Goal: Information Seeking & Learning: Learn about a topic

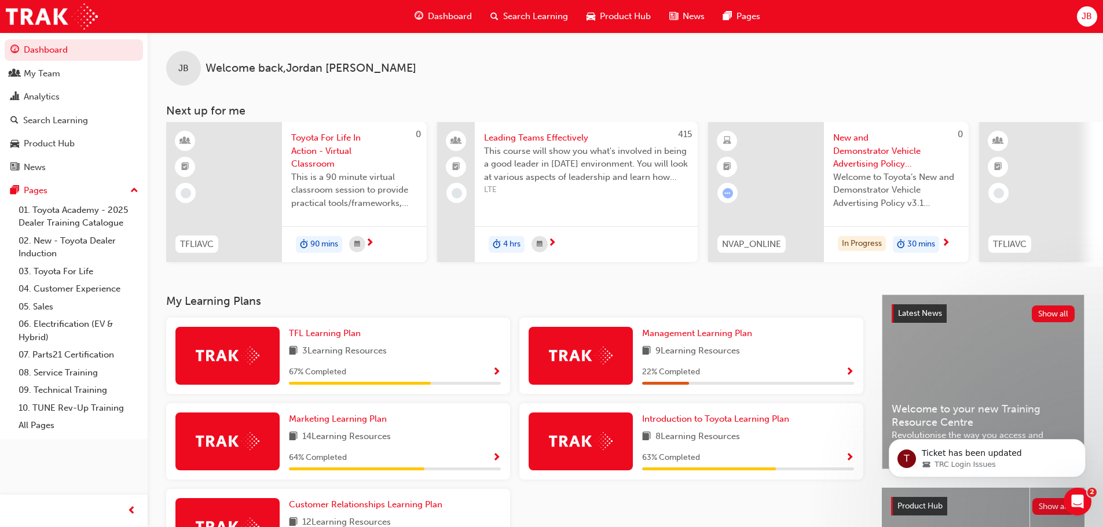
click at [512, 15] on span "Search Learning" at bounding box center [535, 16] width 65 height 13
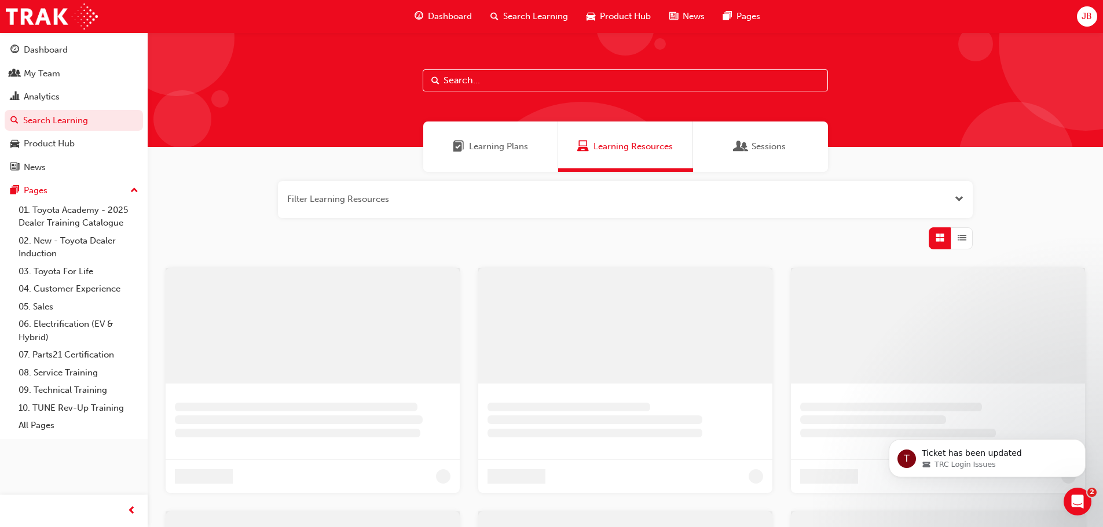
click at [544, 77] on input "text" at bounding box center [625, 80] width 405 height 22
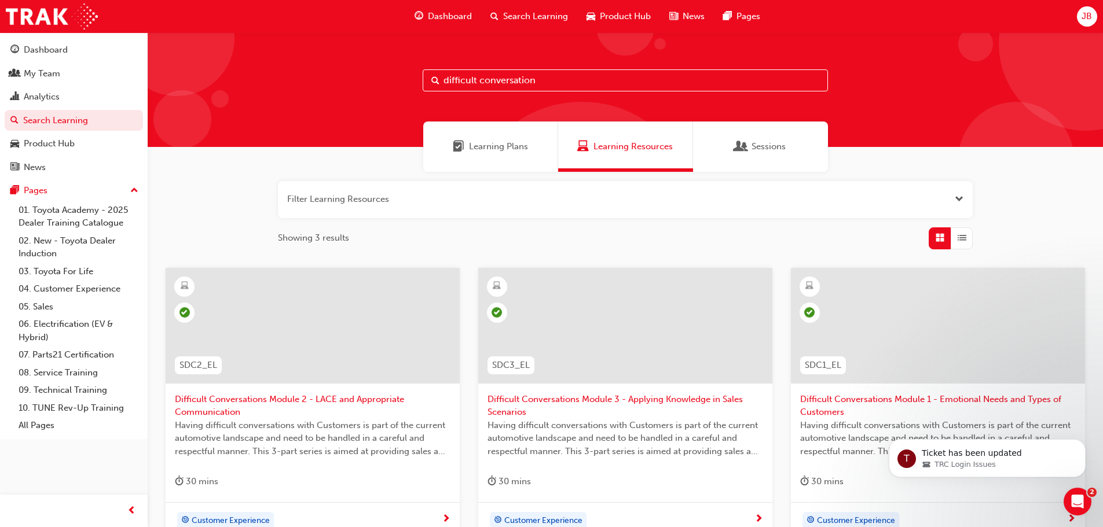
type input "difficult conversation"
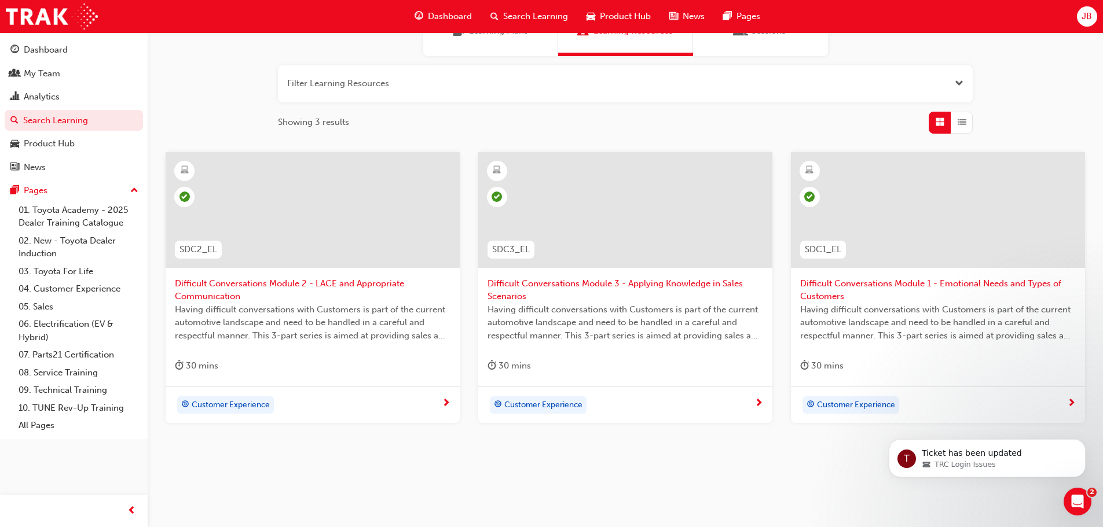
scroll to position [124, 0]
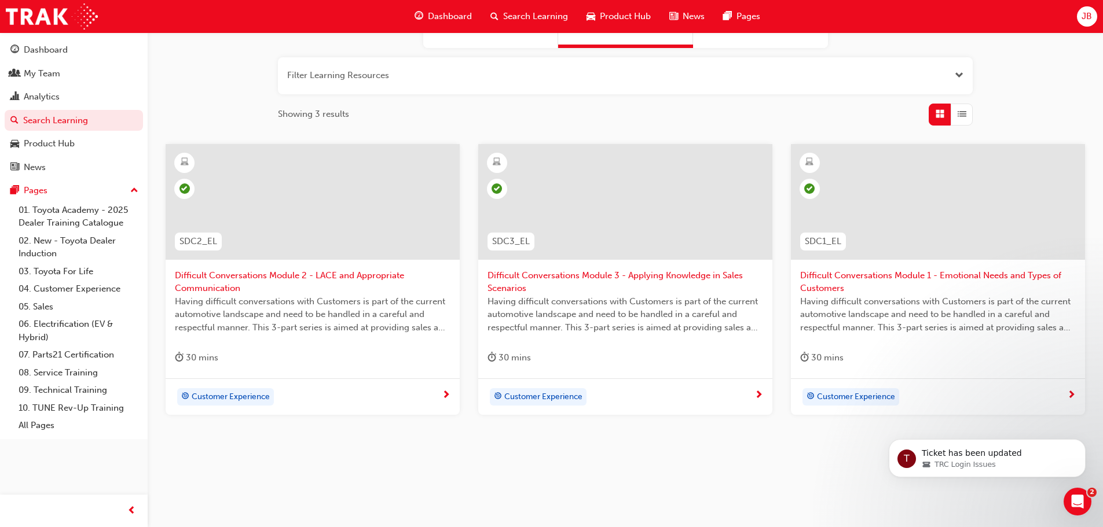
click at [886, 279] on span "Difficult Conversations Module 1 - Emotional Needs and Types of Customers" at bounding box center [938, 282] width 276 height 26
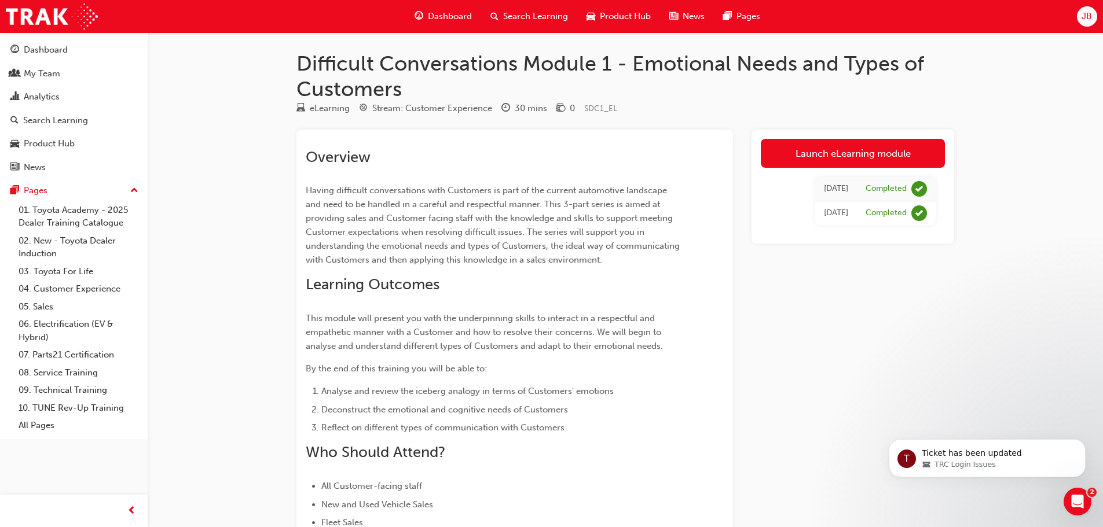
click at [364, 193] on span "Having difficult conversations with Customers is part of the current automotive…" at bounding box center [494, 225] width 376 height 80
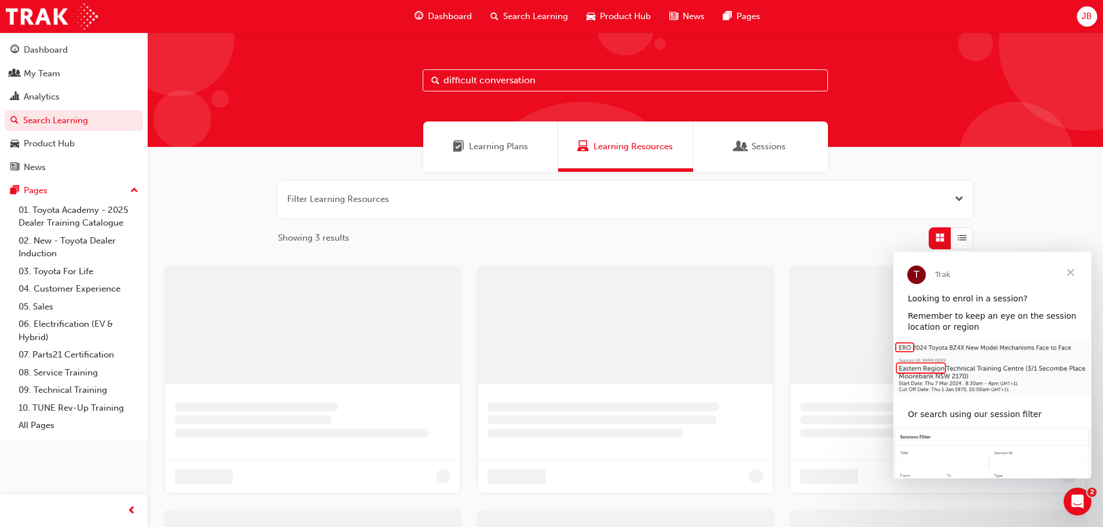
scroll to position [124, 0]
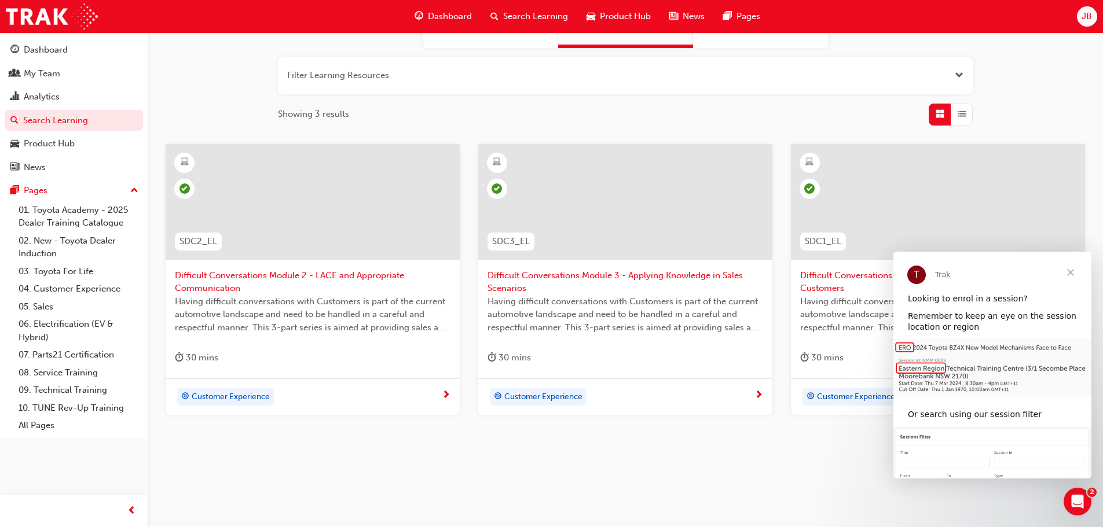
click at [279, 283] on span "Difficult Conversations Module 2 - LACE and Appropriate Communication" at bounding box center [313, 282] width 276 height 26
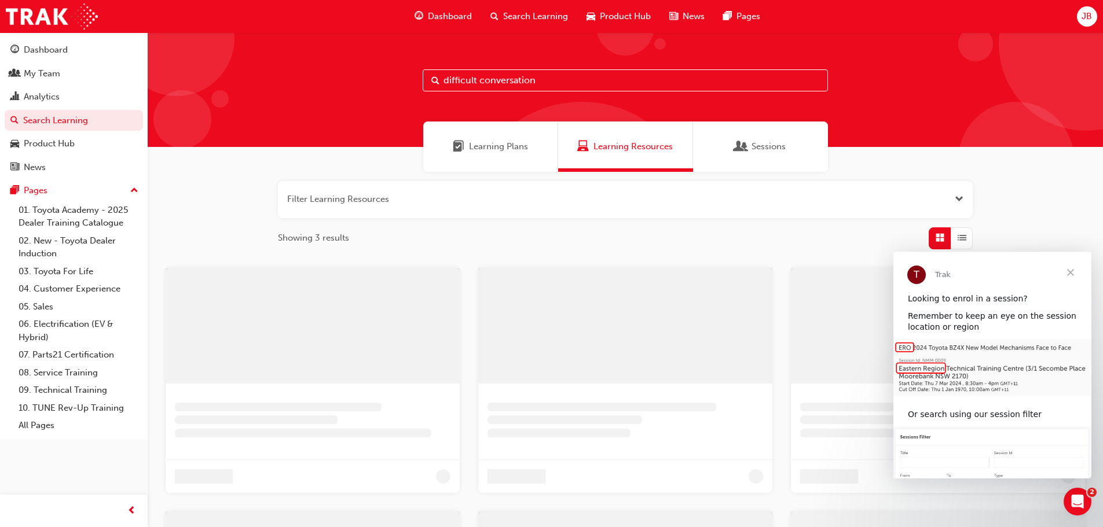
scroll to position [124, 0]
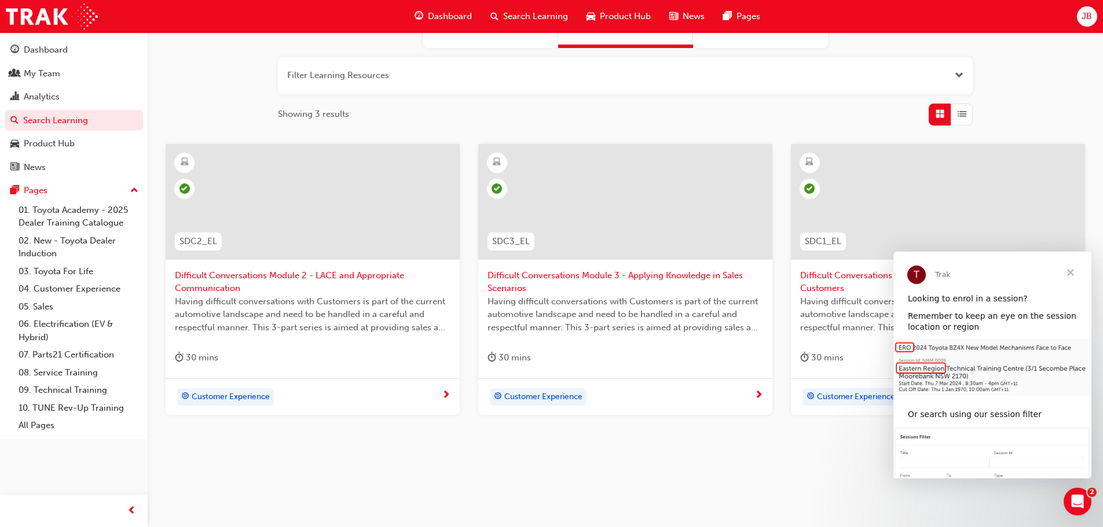
click at [659, 273] on span "Difficult Conversations Module 3 - Applying Knowledge in Sales Scenarios" at bounding box center [625, 282] width 276 height 26
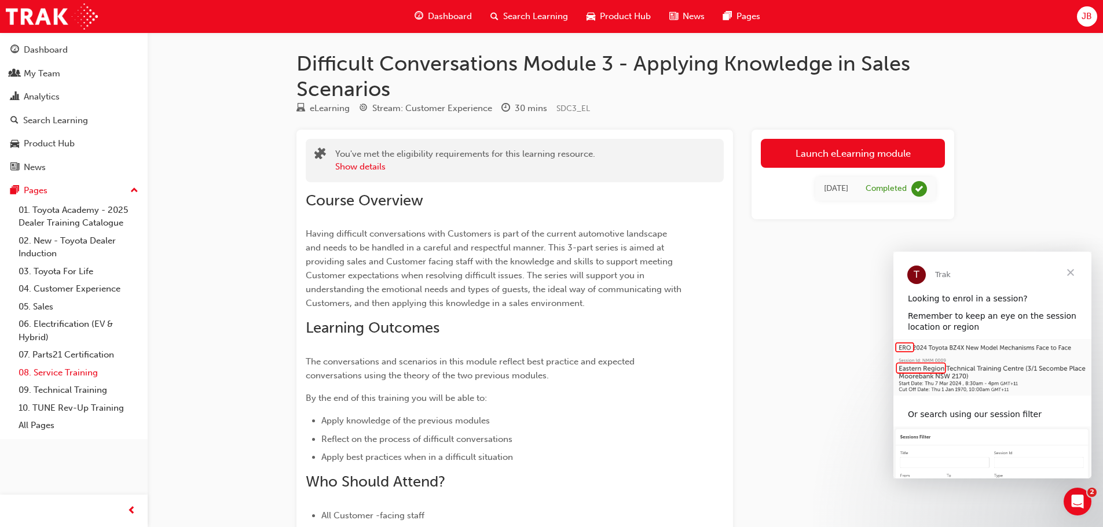
click at [55, 374] on link "08. Service Training" at bounding box center [78, 373] width 129 height 18
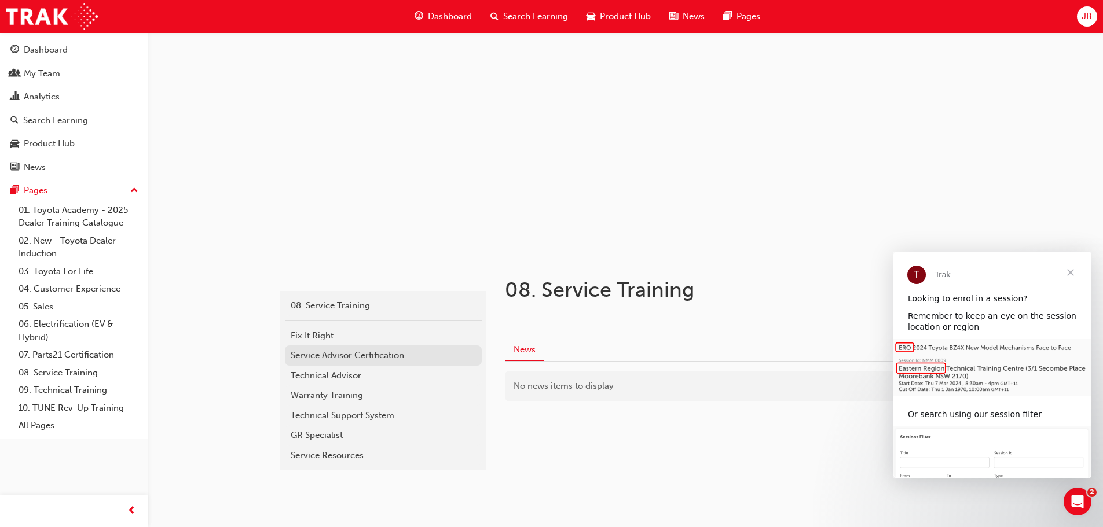
scroll to position [28, 0]
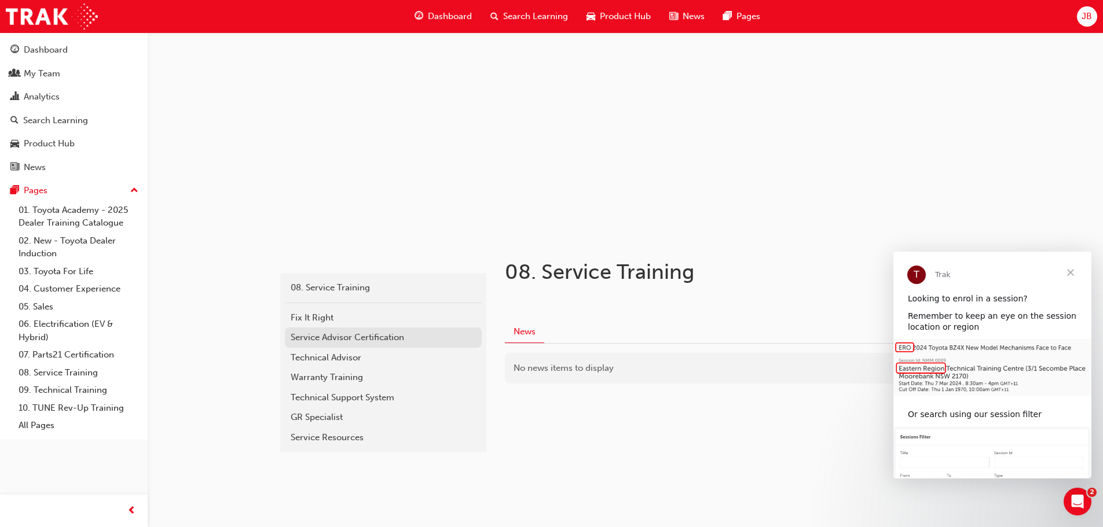
click at [344, 331] on div "Service Advisor Certification" at bounding box center [383, 337] width 185 height 13
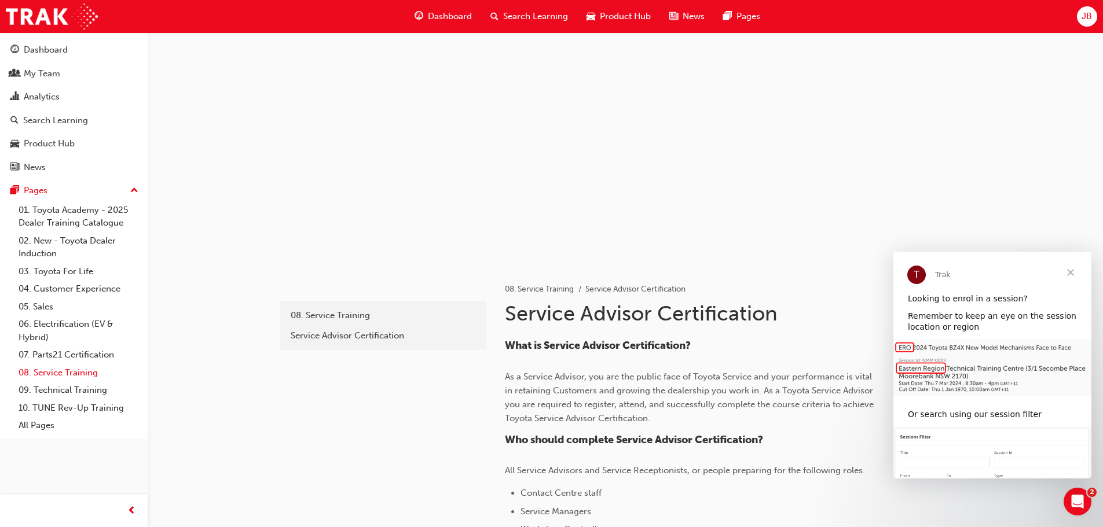
click at [72, 369] on link "08. Service Training" at bounding box center [78, 373] width 129 height 18
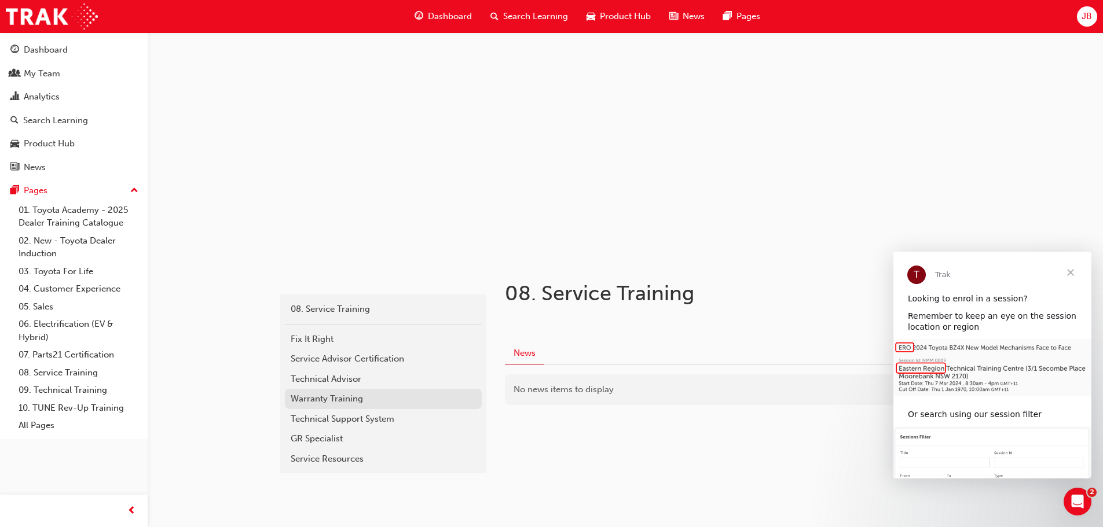
scroll to position [28, 0]
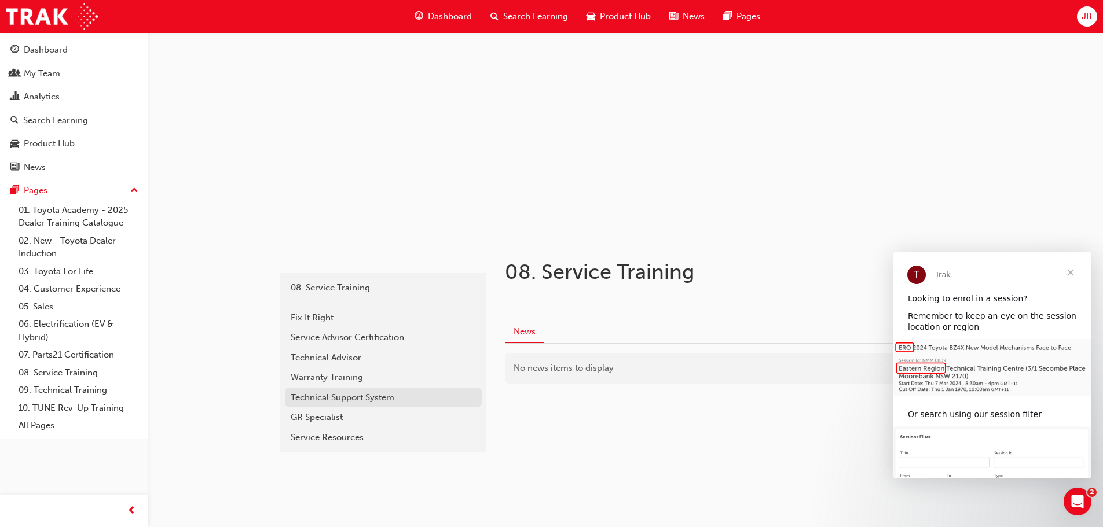
click at [337, 403] on div "Technical Support System" at bounding box center [383, 397] width 185 height 13
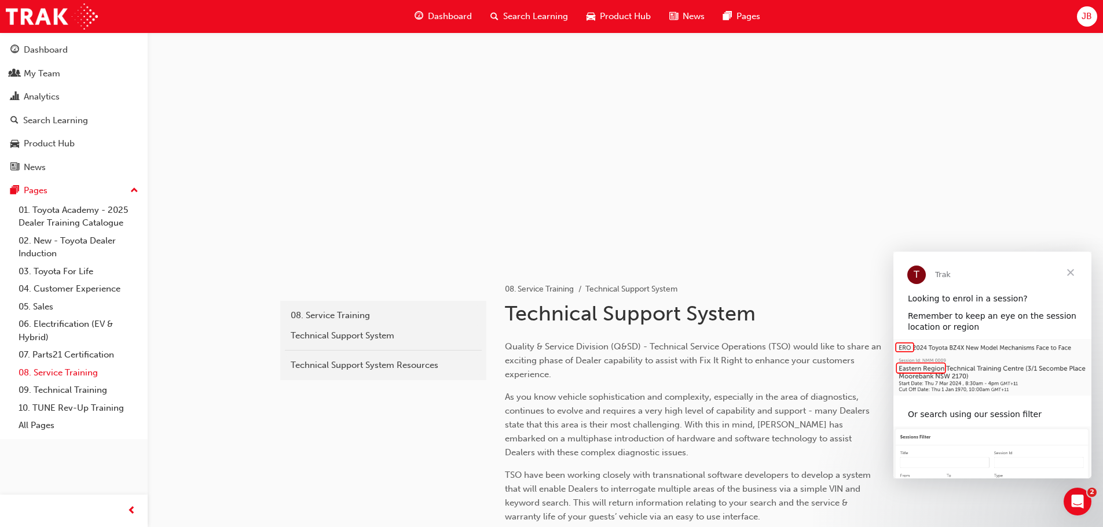
click at [69, 372] on link "08. Service Training" at bounding box center [78, 373] width 129 height 18
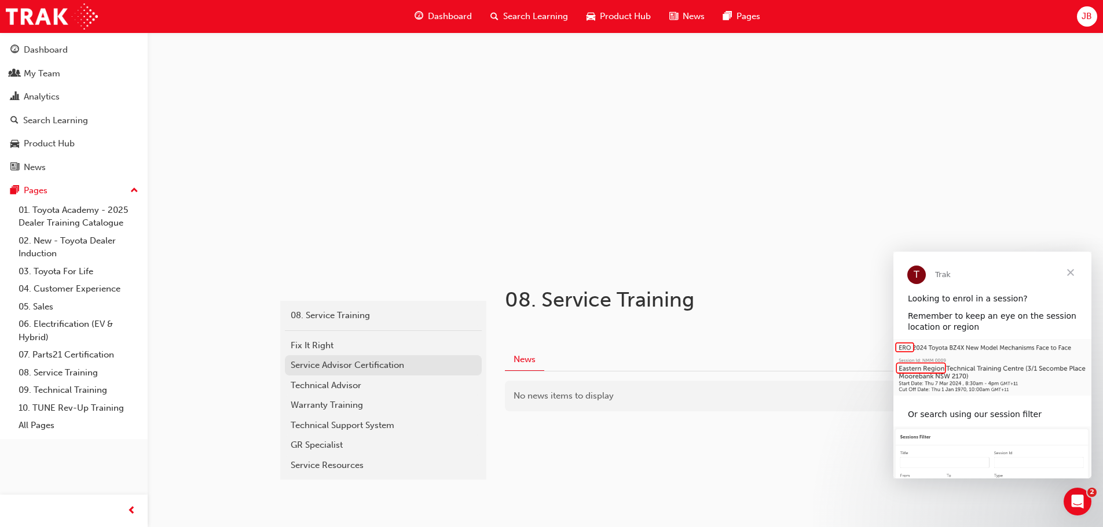
click at [386, 365] on div "Service Advisor Certification" at bounding box center [383, 365] width 185 height 13
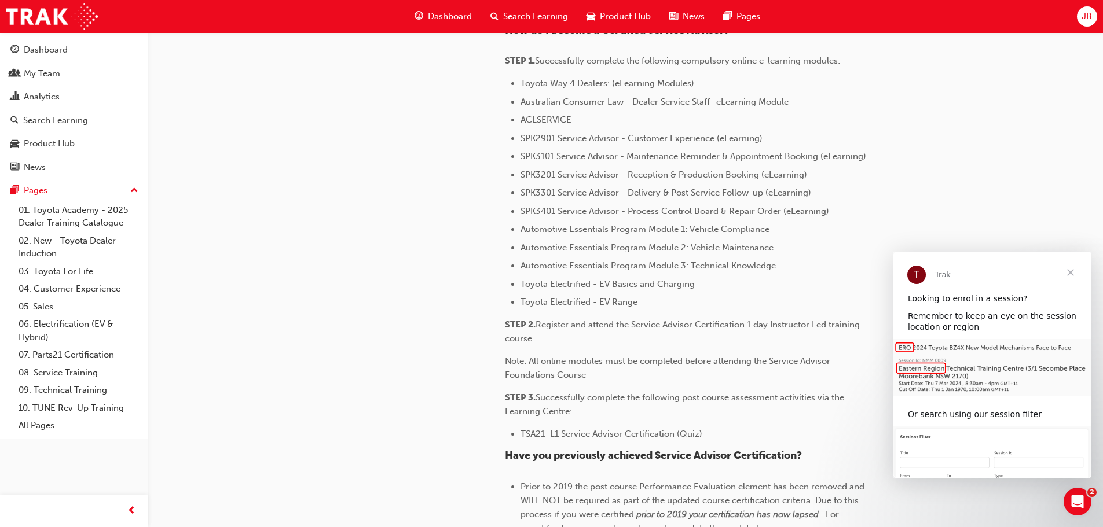
scroll to position [521, 0]
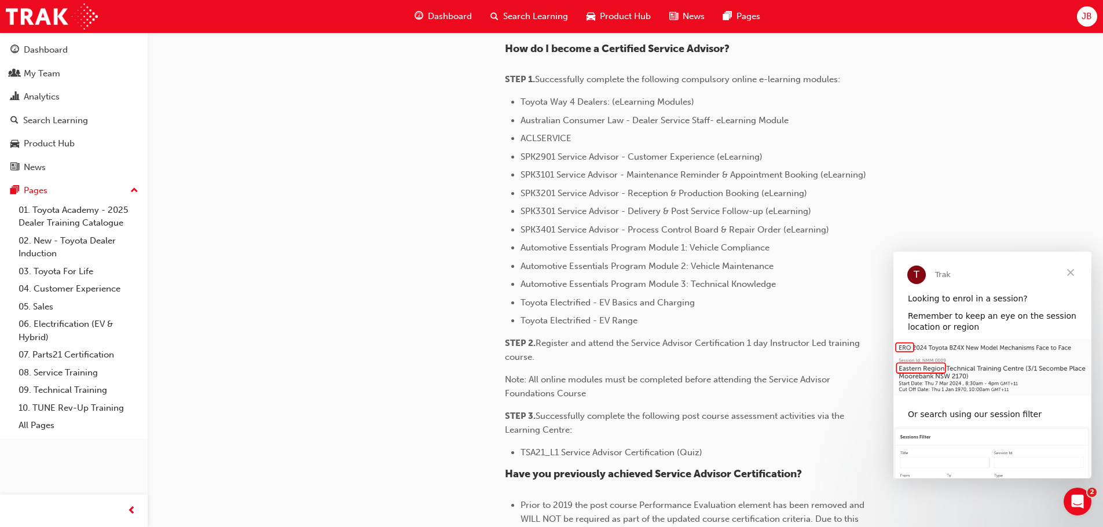
click at [1067, 263] on span "Close" at bounding box center [1070, 273] width 42 height 42
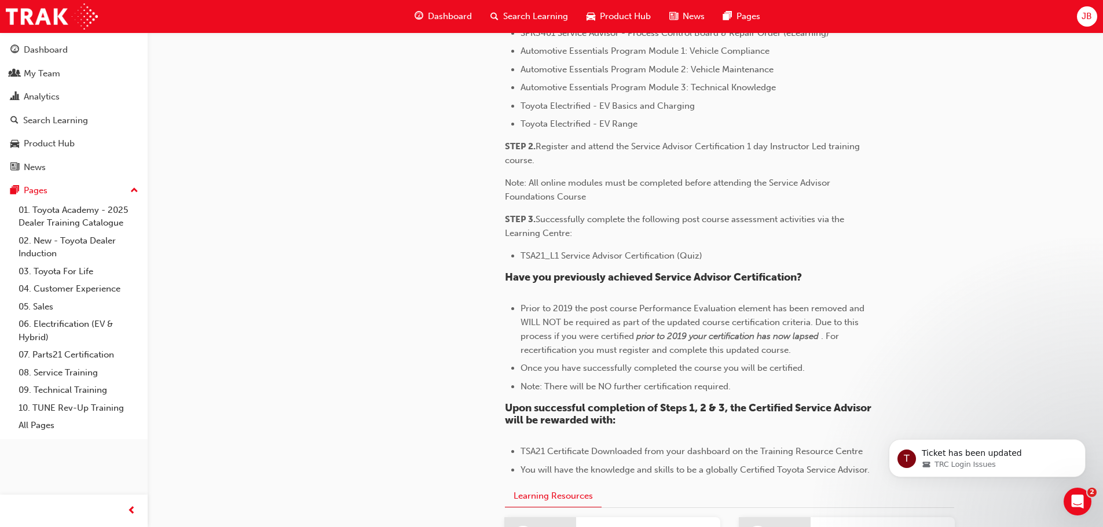
scroll to position [810, 0]
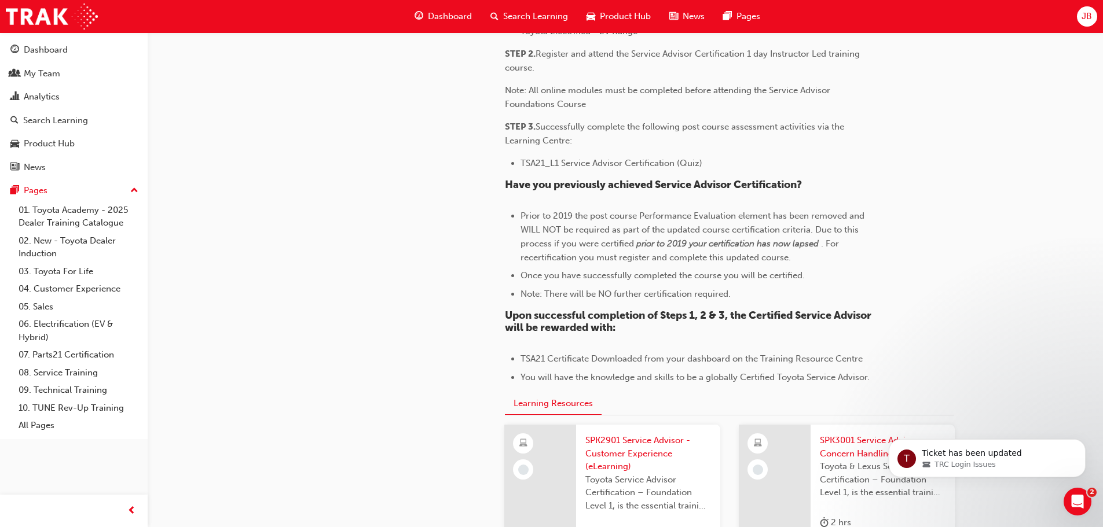
click at [748, 310] on span "Upon successful completion of Steps 1, 2 & 3, the Certified Service Advisor wil…" at bounding box center [689, 321] width 369 height 25
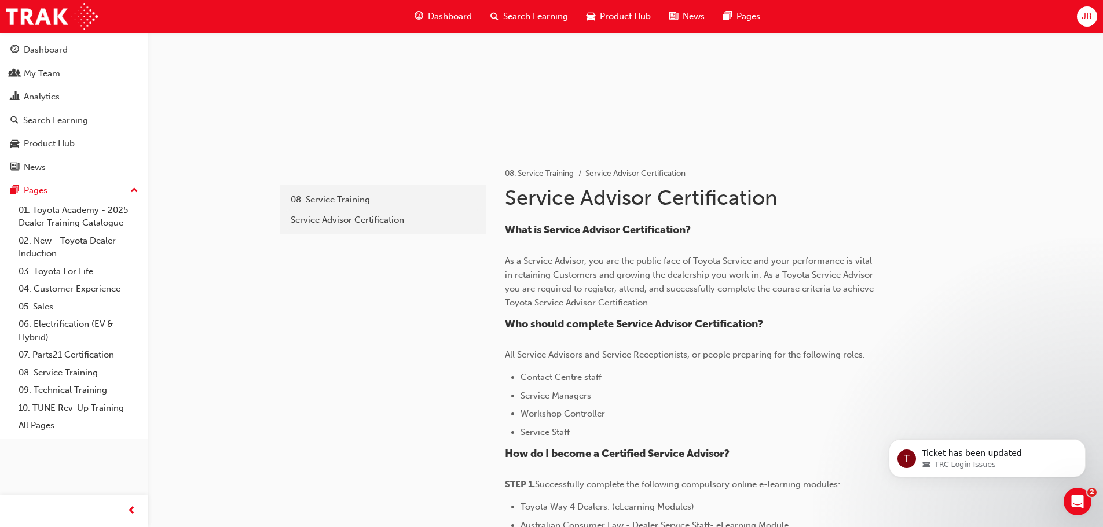
scroll to position [0, 0]
